Goal: Task Accomplishment & Management: Use online tool/utility

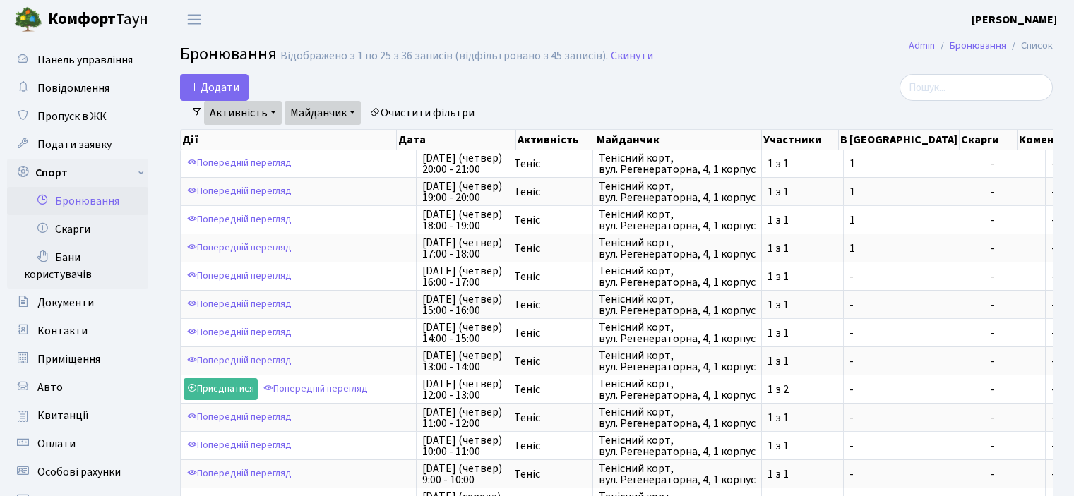
select select "25"
click at [229, 87] on button "Додати" at bounding box center [214, 87] width 68 height 27
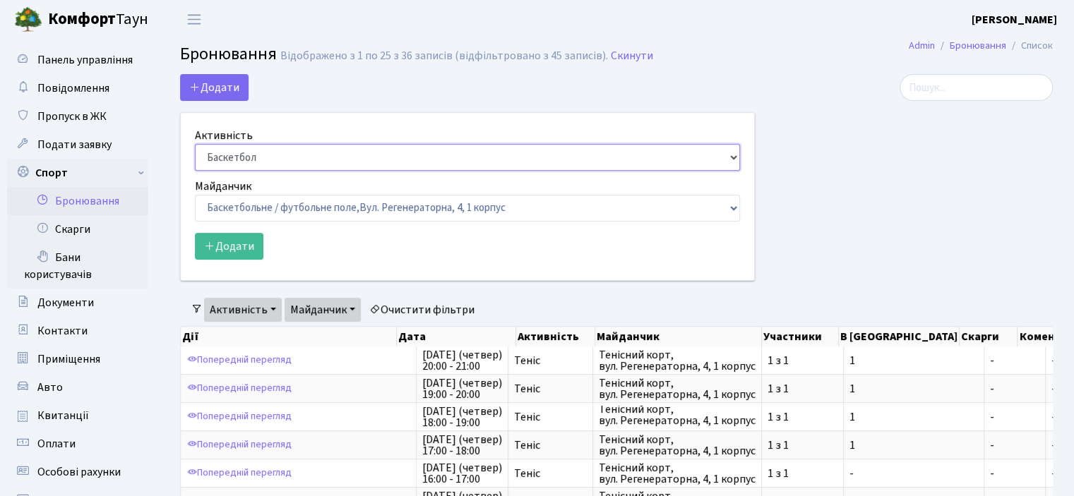
click at [237, 145] on select "Баскетбол Волейбол Йога Катання на роликах Настільний теніс [PERSON_NAME] Фітнес" at bounding box center [467, 157] width 545 height 27
select select "1"
click at [195, 144] on select "Баскетбол Волейбол Йога Катання на роликах Настільний теніс [PERSON_NAME] Фітнес" at bounding box center [467, 157] width 545 height 27
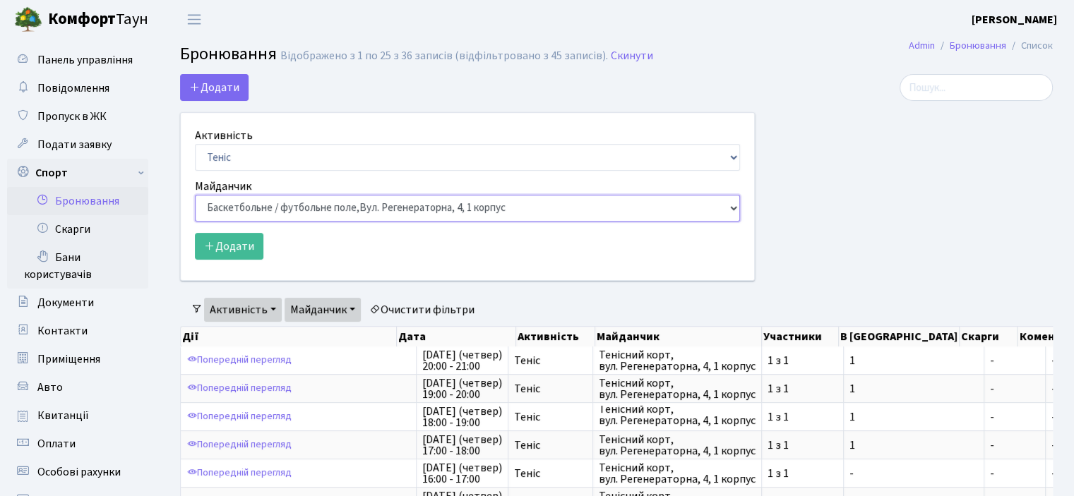
click at [257, 211] on select "Баскетбольне / футбольне поле, [GEOGRAPHIC_DATA]. [STREET_ADDRESS]. [STREET_ADD…" at bounding box center [467, 208] width 545 height 27
select select "1"
click at [195, 195] on select "Баскетбольне / футбольне поле, [GEOGRAPHIC_DATA]. [STREET_ADDRESS]. [STREET_ADD…" at bounding box center [467, 208] width 545 height 27
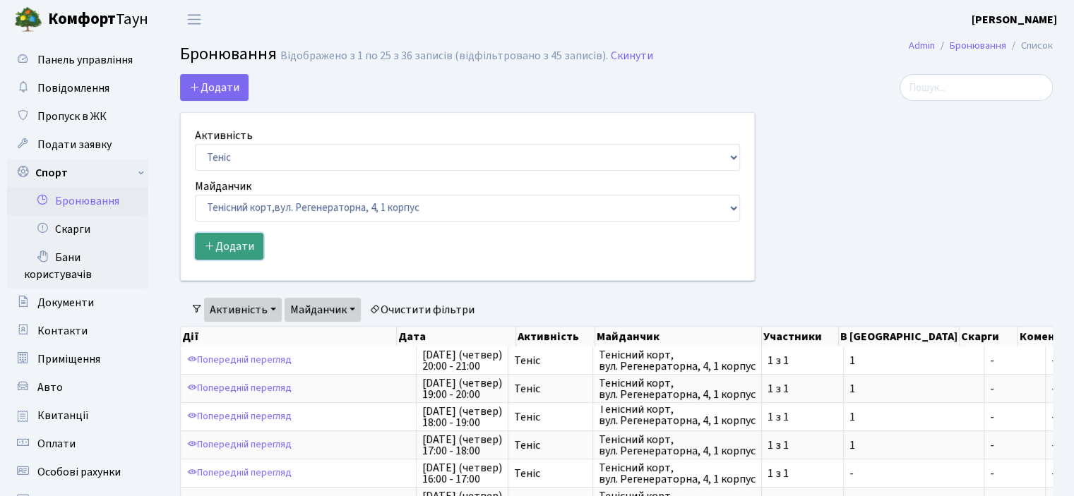
click at [229, 249] on button "Додати" at bounding box center [229, 246] width 68 height 27
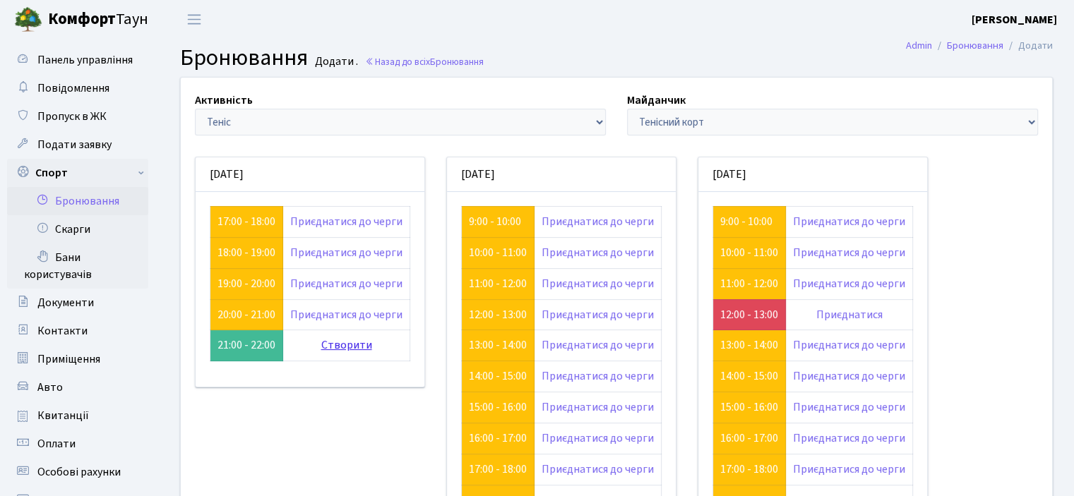
click at [330, 339] on link "Створити" at bounding box center [346, 345] width 51 height 16
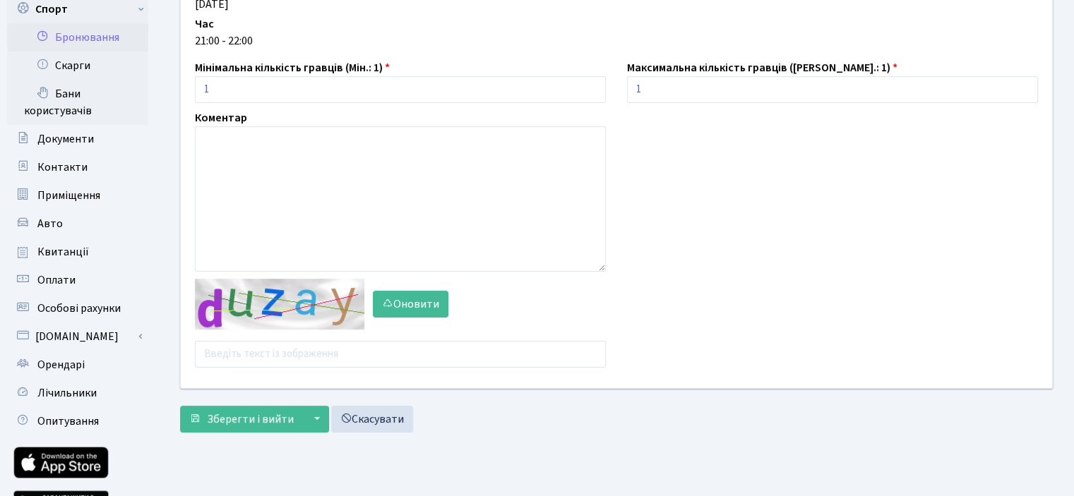
scroll to position [212, 0]
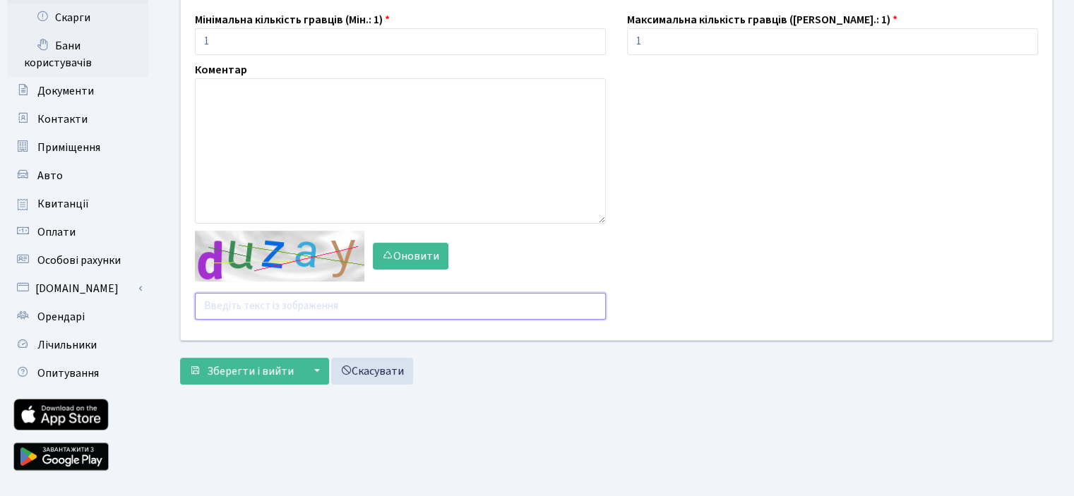
click at [251, 315] on input "text" at bounding box center [400, 306] width 411 height 27
type input "cuf4q"
click at [237, 370] on span "Зберегти і вийти" at bounding box center [250, 372] width 87 height 16
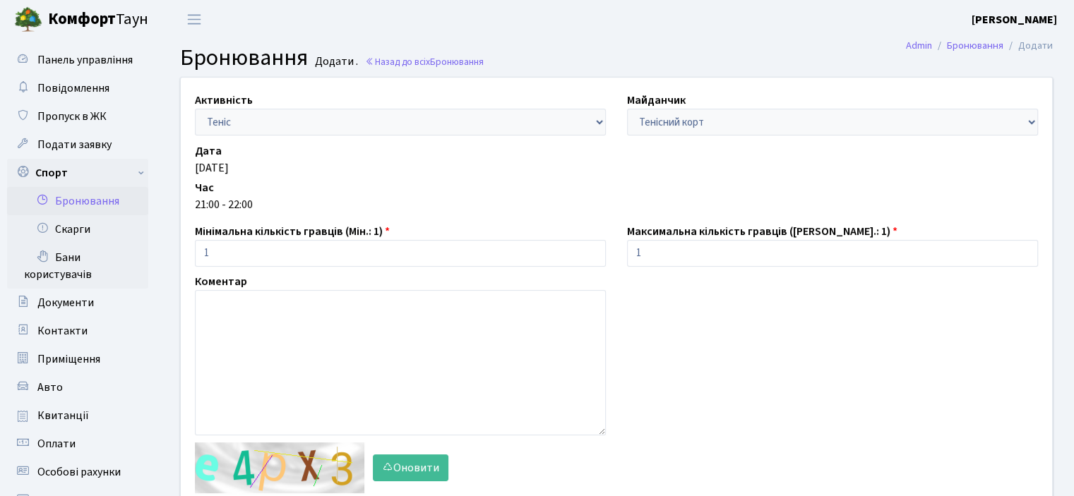
scroll to position [241, 0]
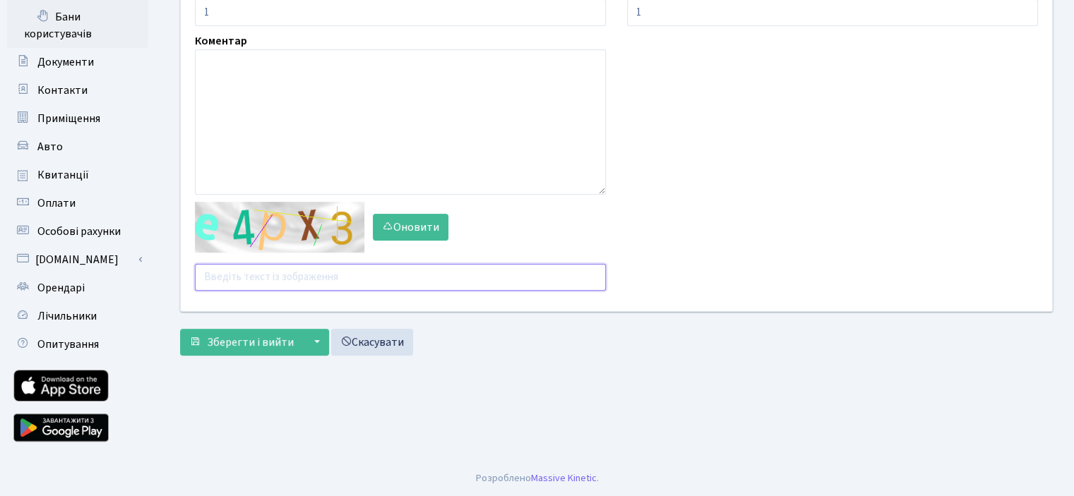
click at [231, 277] on input "text" at bounding box center [400, 277] width 411 height 27
type input "9dfca"
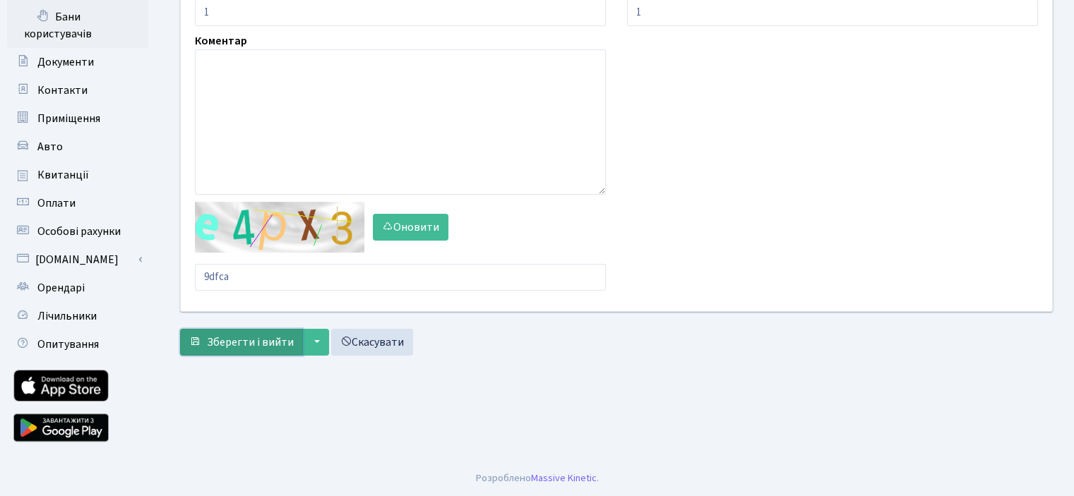
click at [234, 341] on span "Зберегти і вийти" at bounding box center [250, 343] width 87 height 16
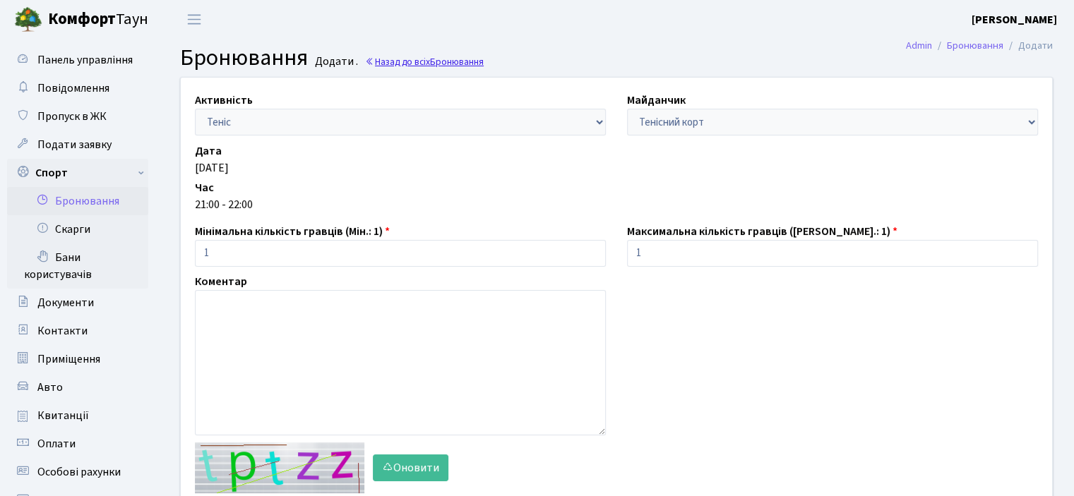
click at [421, 66] on link "Назад до всіх Бронювання" at bounding box center [424, 61] width 119 height 13
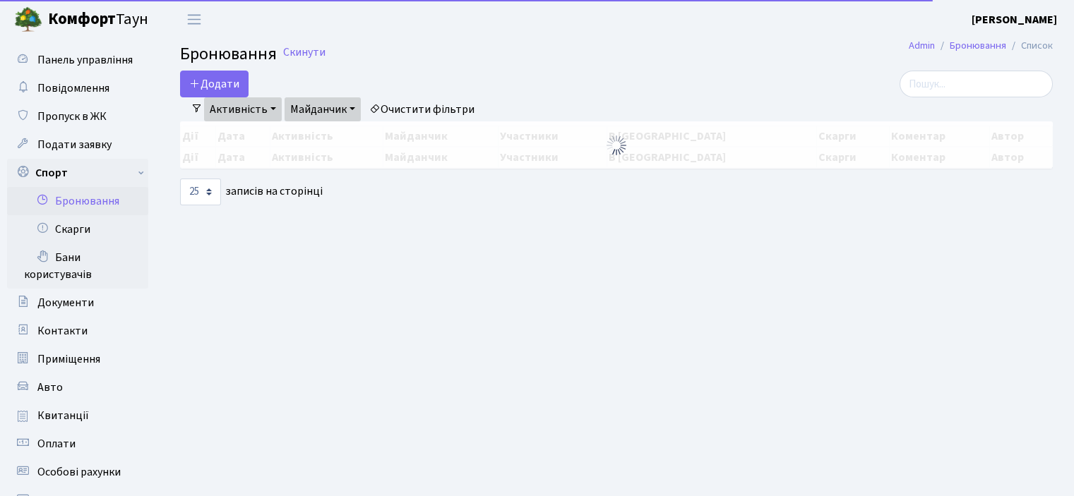
select select "25"
click at [211, 78] on button "Додати" at bounding box center [214, 84] width 68 height 27
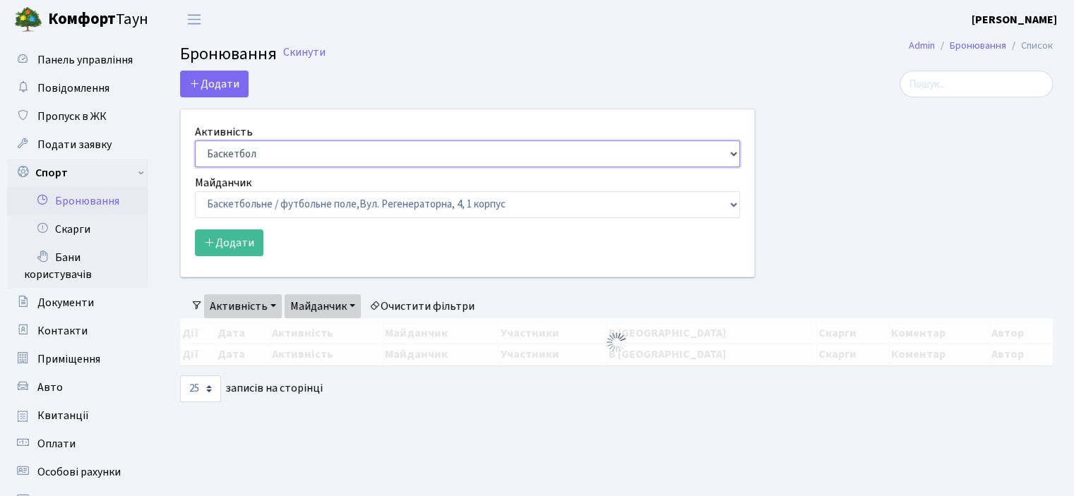
click at [249, 146] on select "Баскетбол Волейбол Йога Катання на роликах Настільний теніс Теніс Футбол Фітнес" at bounding box center [467, 154] width 545 height 27
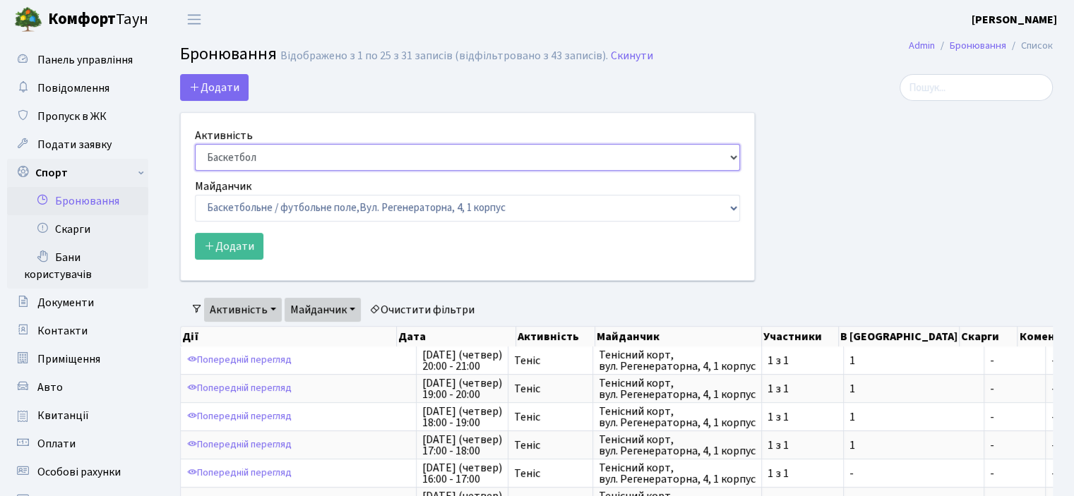
select select "1"
click at [195, 144] on select "Баскетбол Волейбол Йога Катання на роликах Настільний теніс Теніс Футбол Фітнес" at bounding box center [467, 157] width 545 height 27
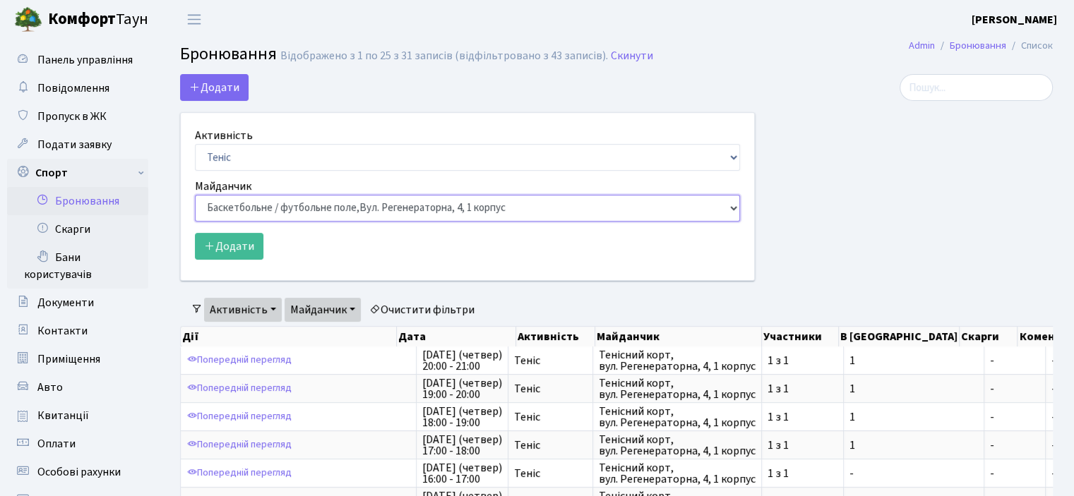
click at [265, 208] on select "Баскетбольне / футбольне поле, Вул. Регенераторна, 4, 1 корпус Баскетбольне пол…" at bounding box center [467, 208] width 545 height 27
select select "1"
click at [195, 195] on select "Баскетбольне / футбольне поле, Вул. Регенераторна, 4, 1 корпус Баскетбольне пол…" at bounding box center [467, 208] width 545 height 27
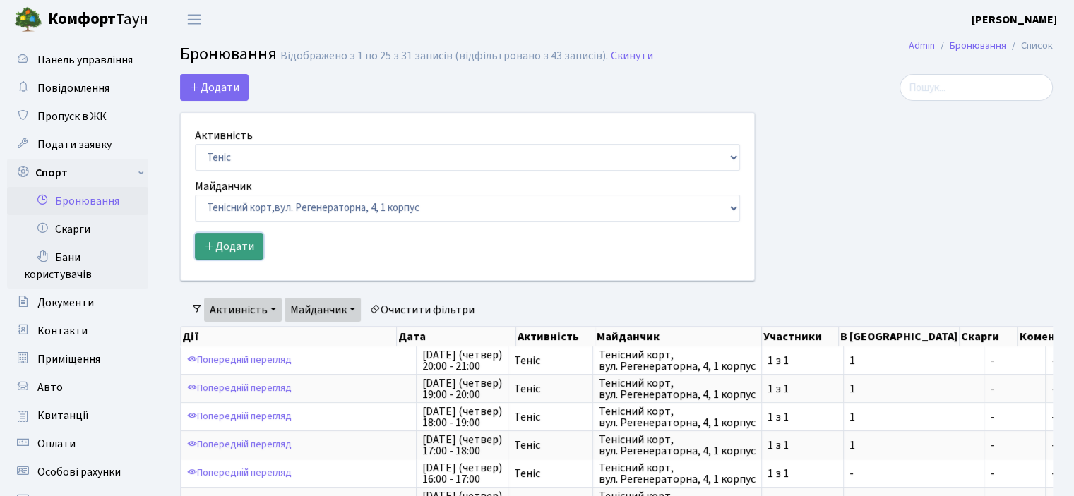
click at [223, 245] on button "Додати" at bounding box center [229, 246] width 68 height 27
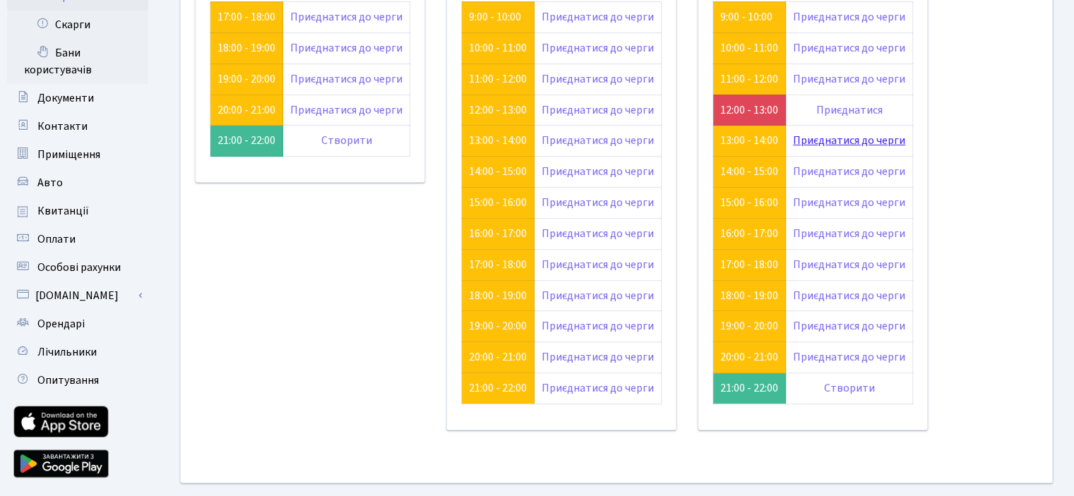
scroll to position [133, 0]
